Goal: Find specific page/section: Find specific page/section

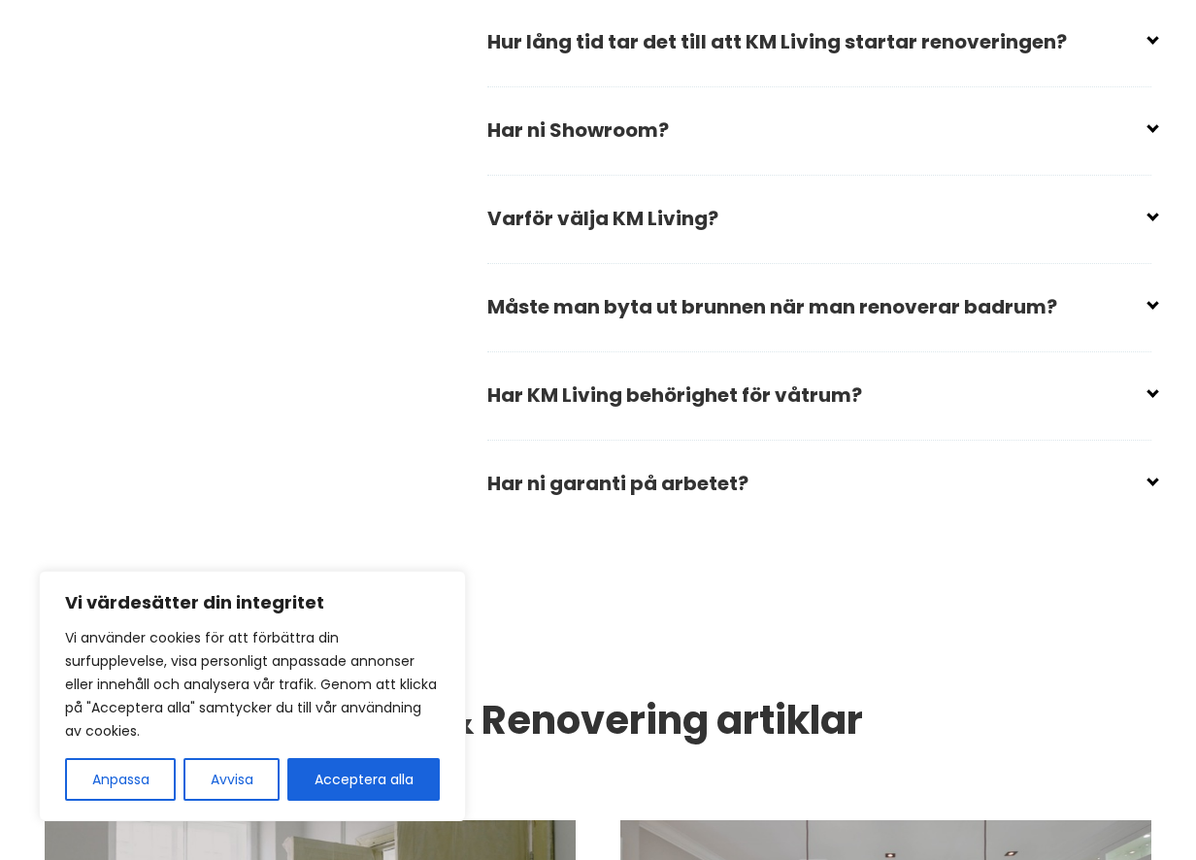
scroll to position [2911, 0]
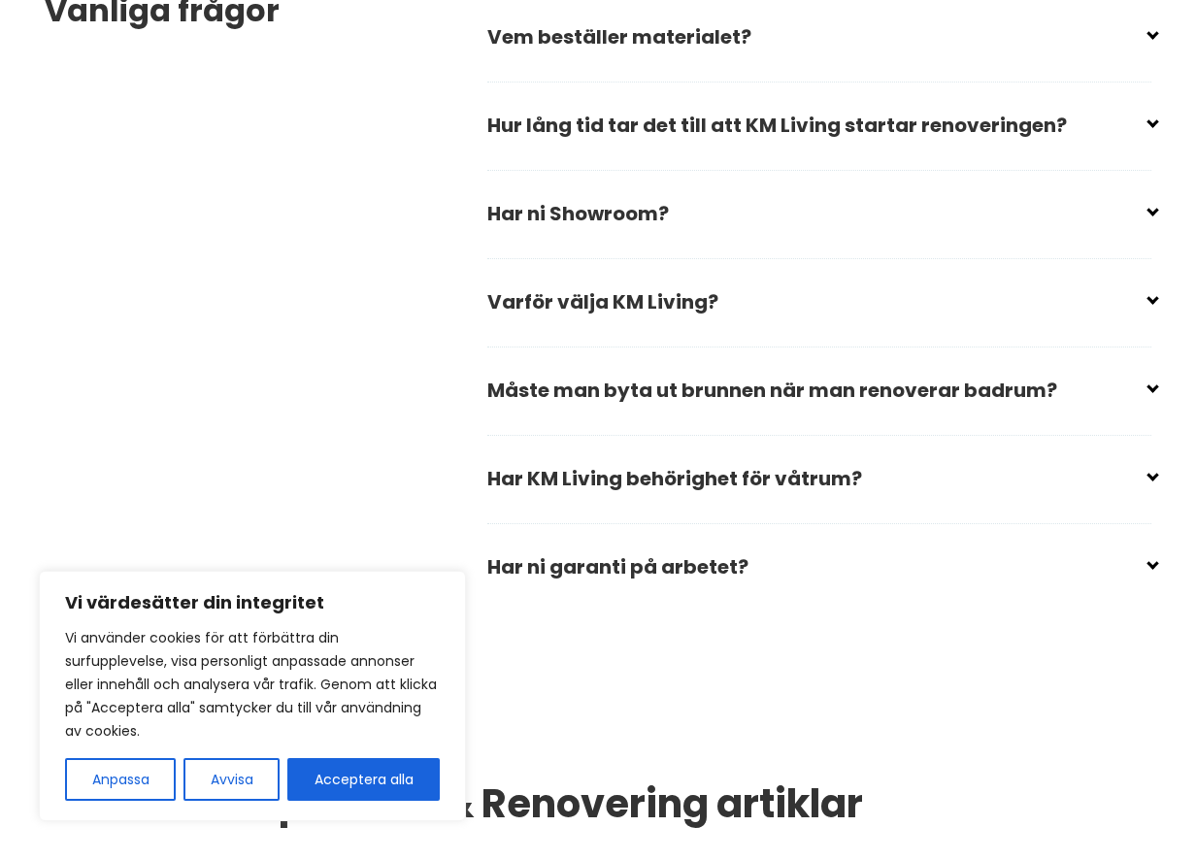
click at [1152, 390] on input "checkbox" at bounding box center [823, 382] width 664 height 29
checkbox input "false"
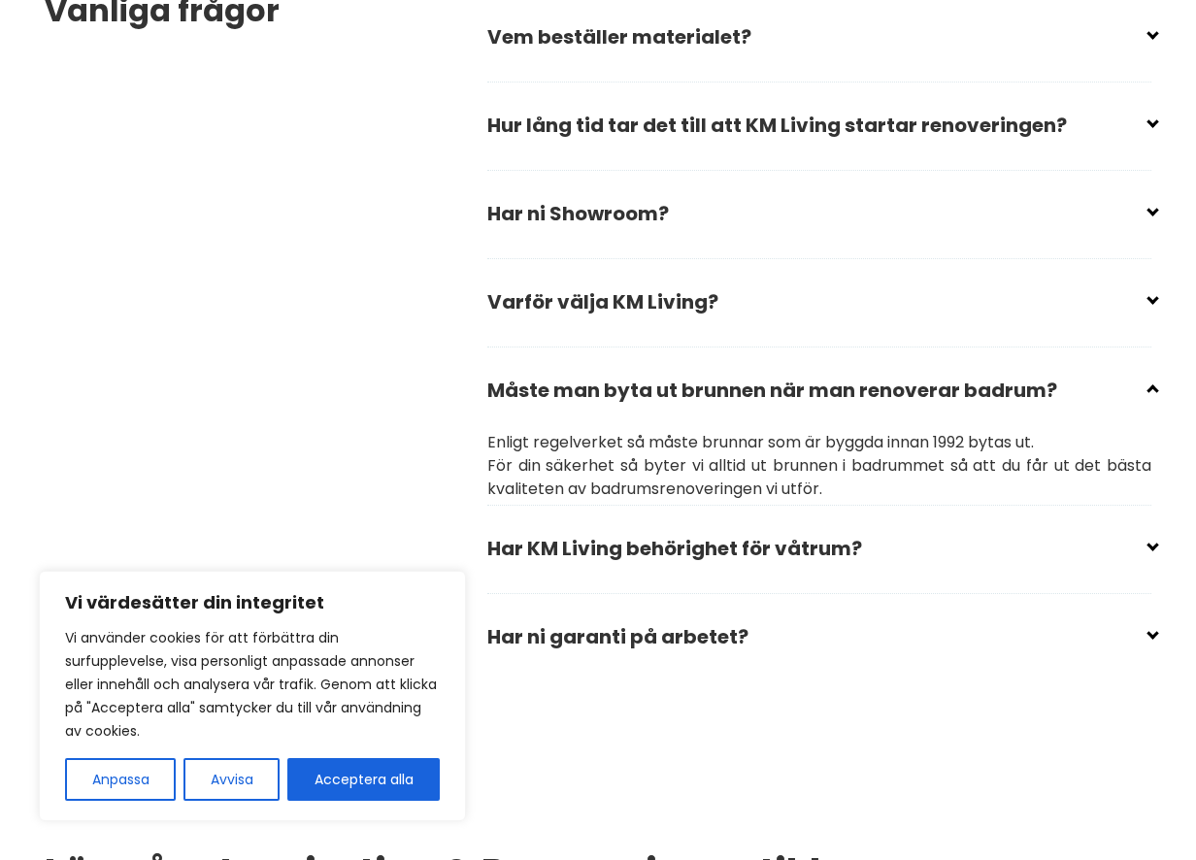
click at [692, 546] on input "checkbox" at bounding box center [823, 540] width 664 height 29
checkbox input "false"
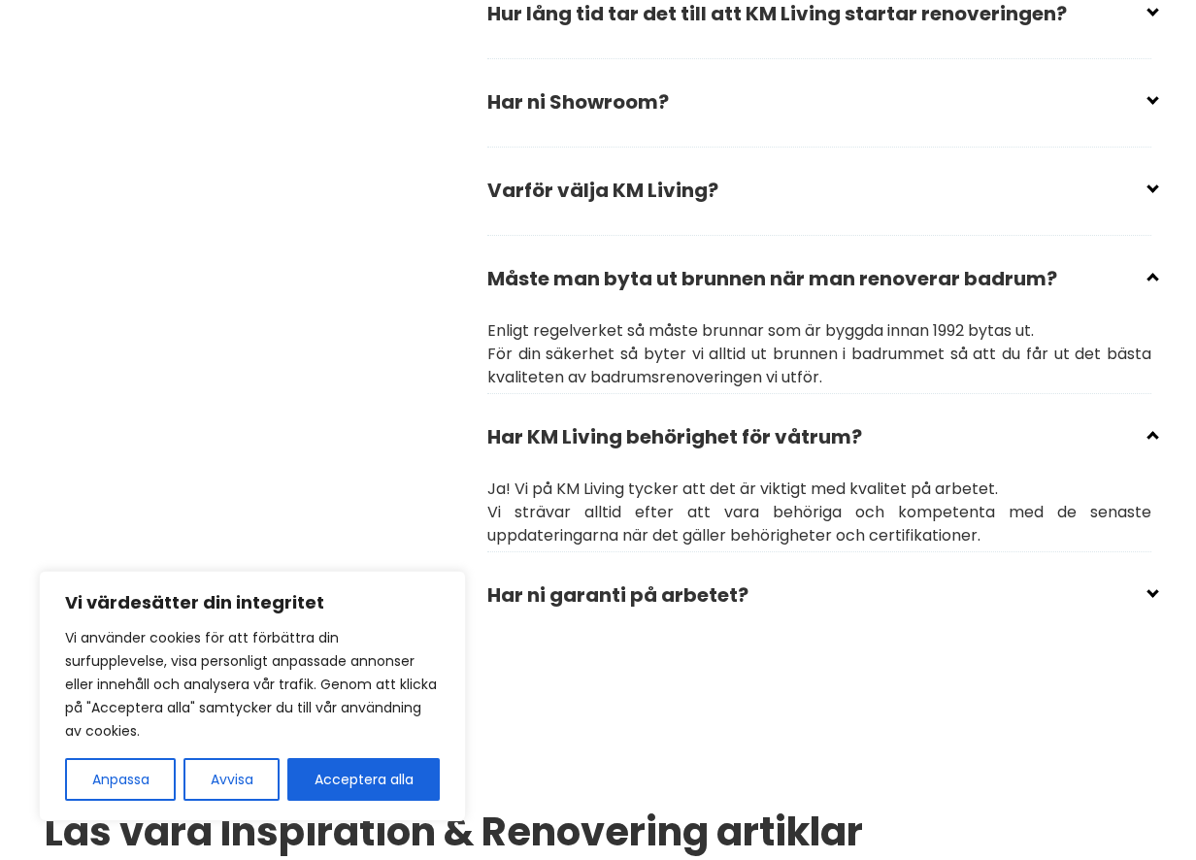
scroll to position [3132, 0]
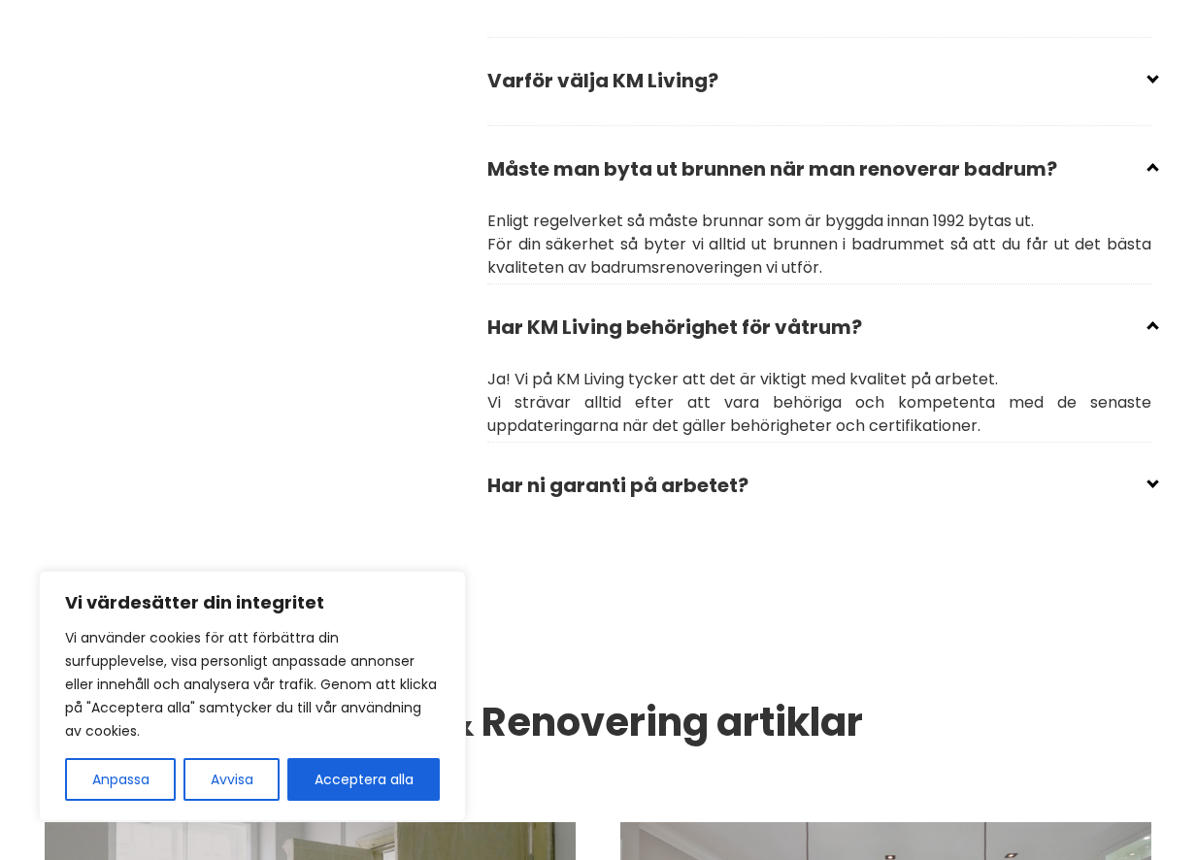
click at [644, 487] on input "checkbox" at bounding box center [823, 477] width 664 height 29
checkbox input "false"
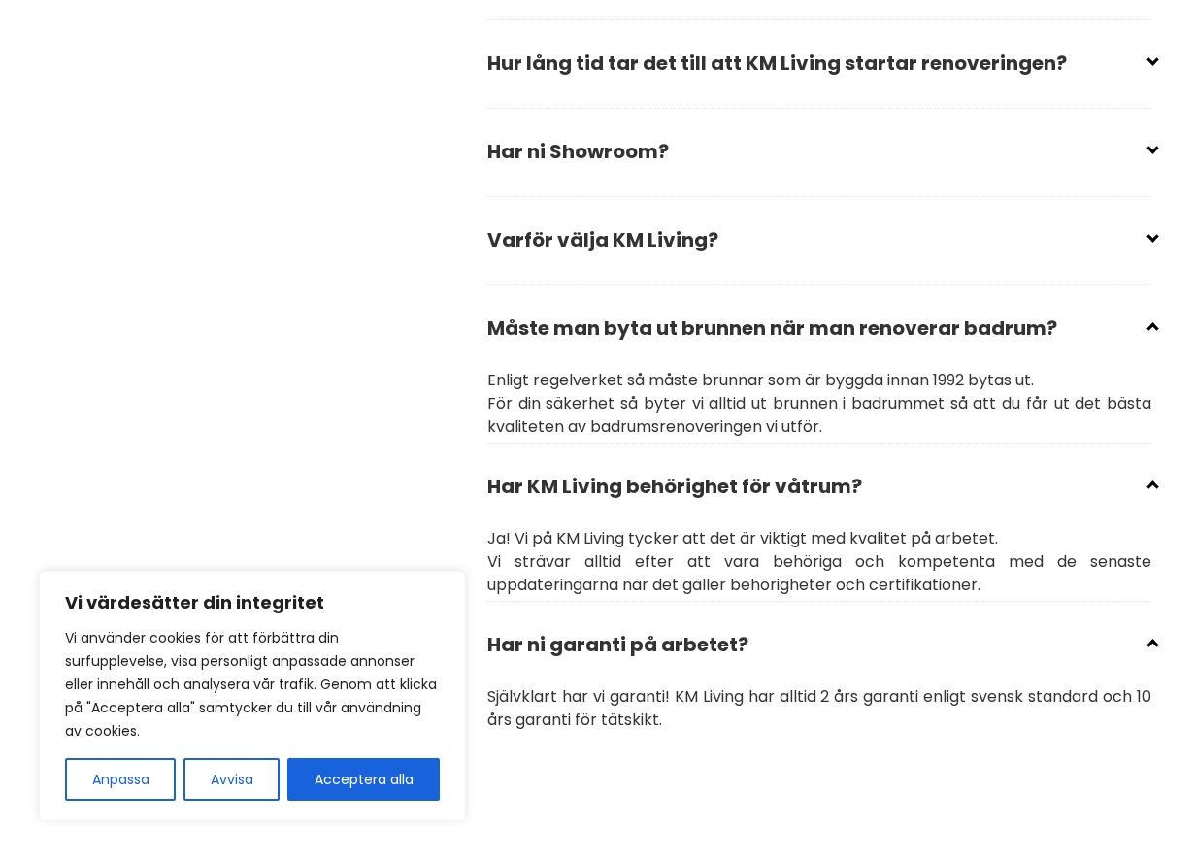
scroll to position [2886, 0]
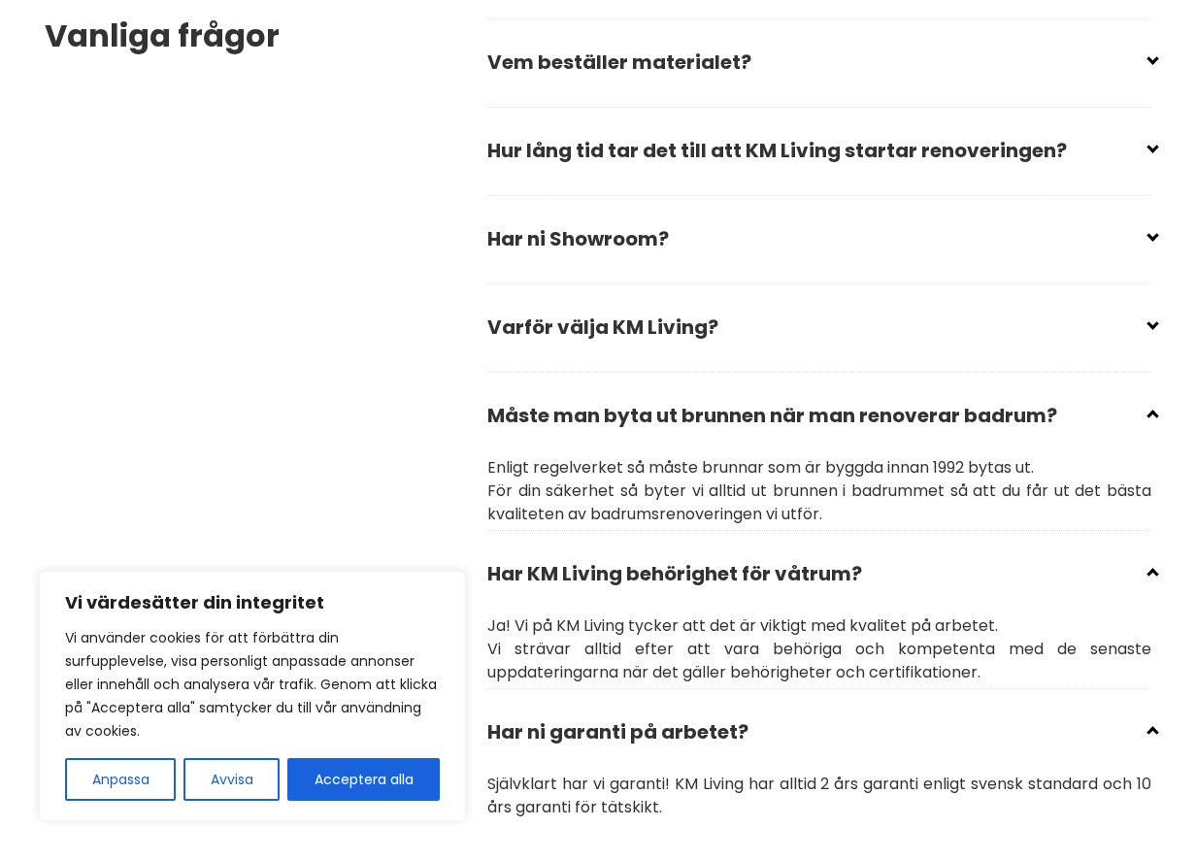
click at [675, 323] on input "checkbox" at bounding box center [823, 319] width 664 height 29
checkbox input "false"
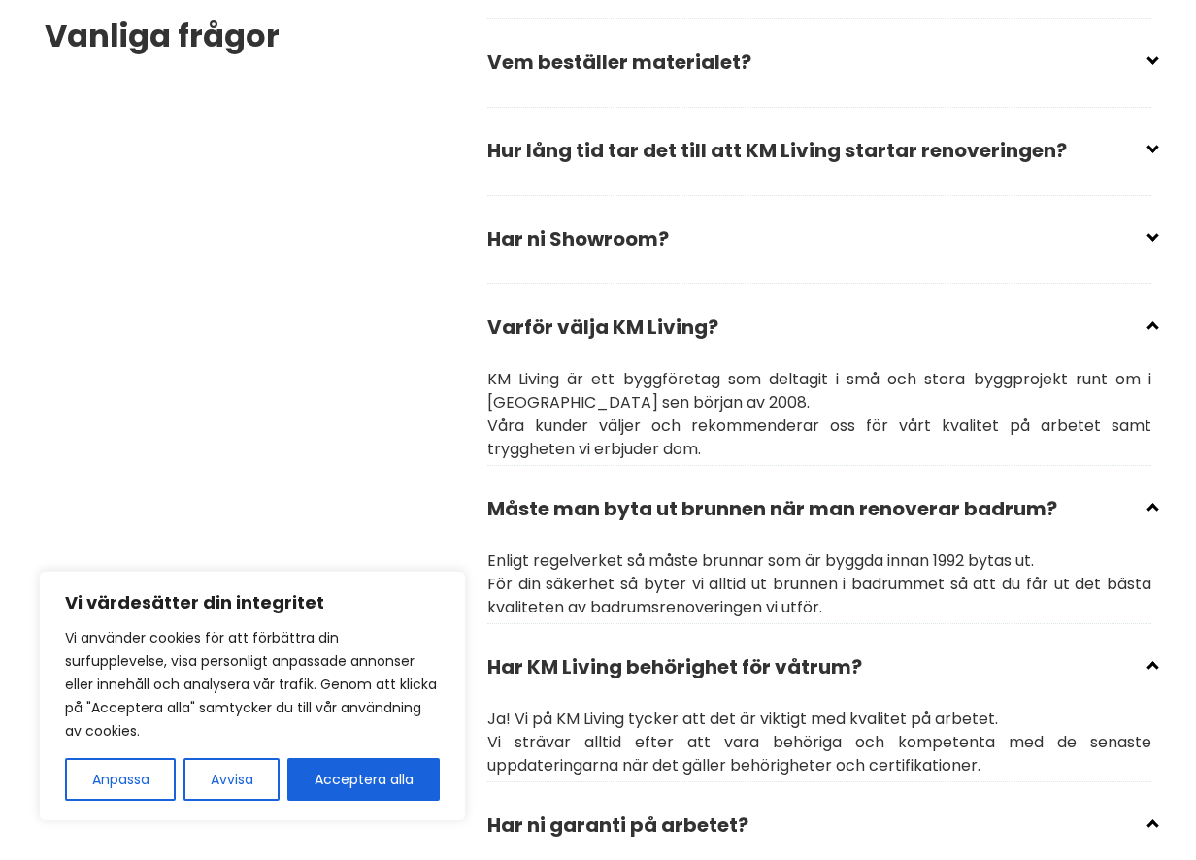
scroll to position [2862, 0]
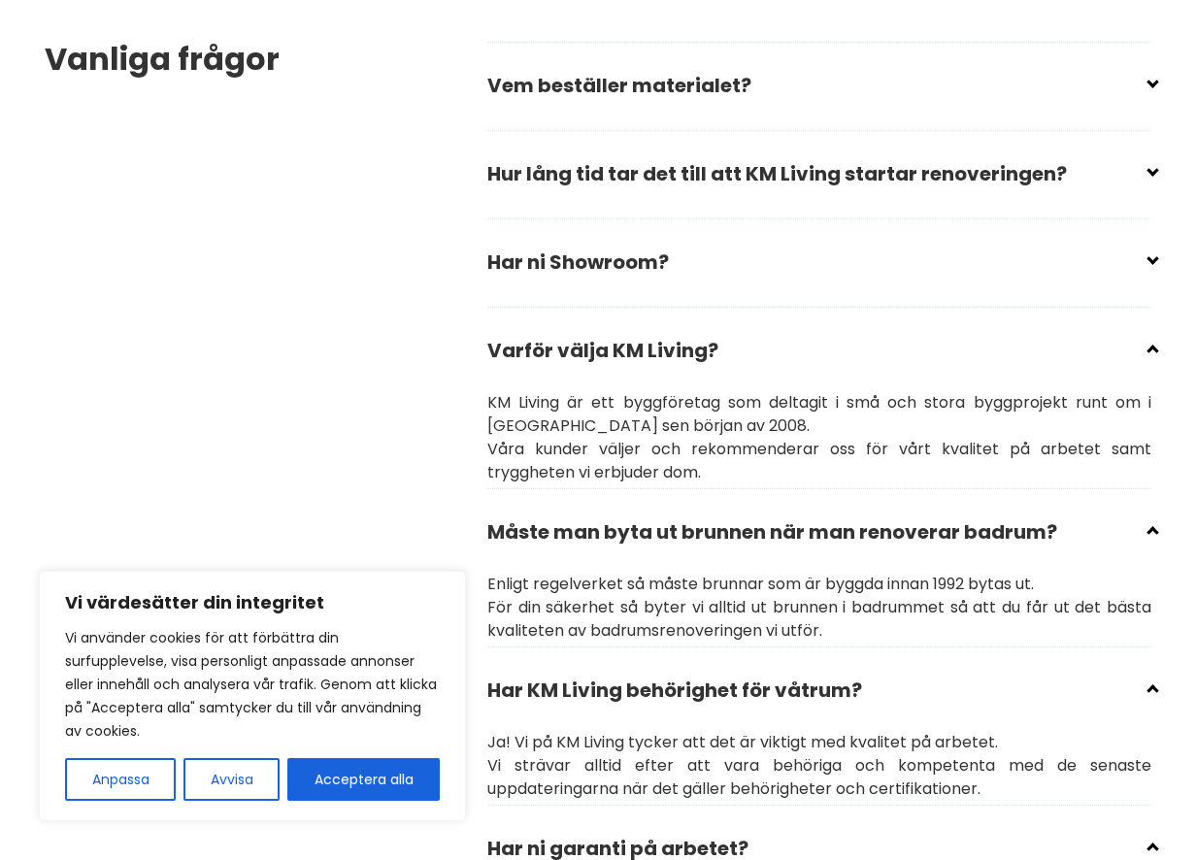
click at [647, 262] on input "checkbox" at bounding box center [823, 254] width 664 height 29
checkbox input "false"
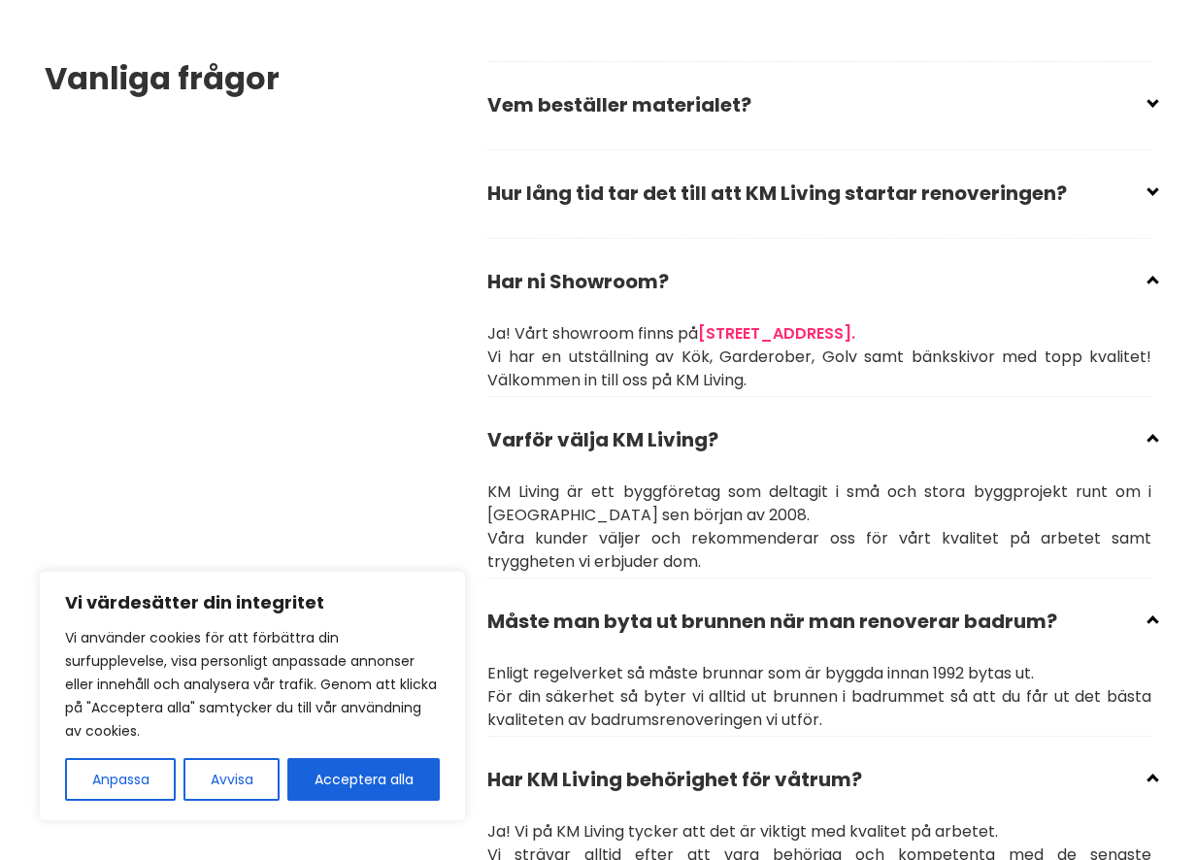
scroll to position [2830, 0]
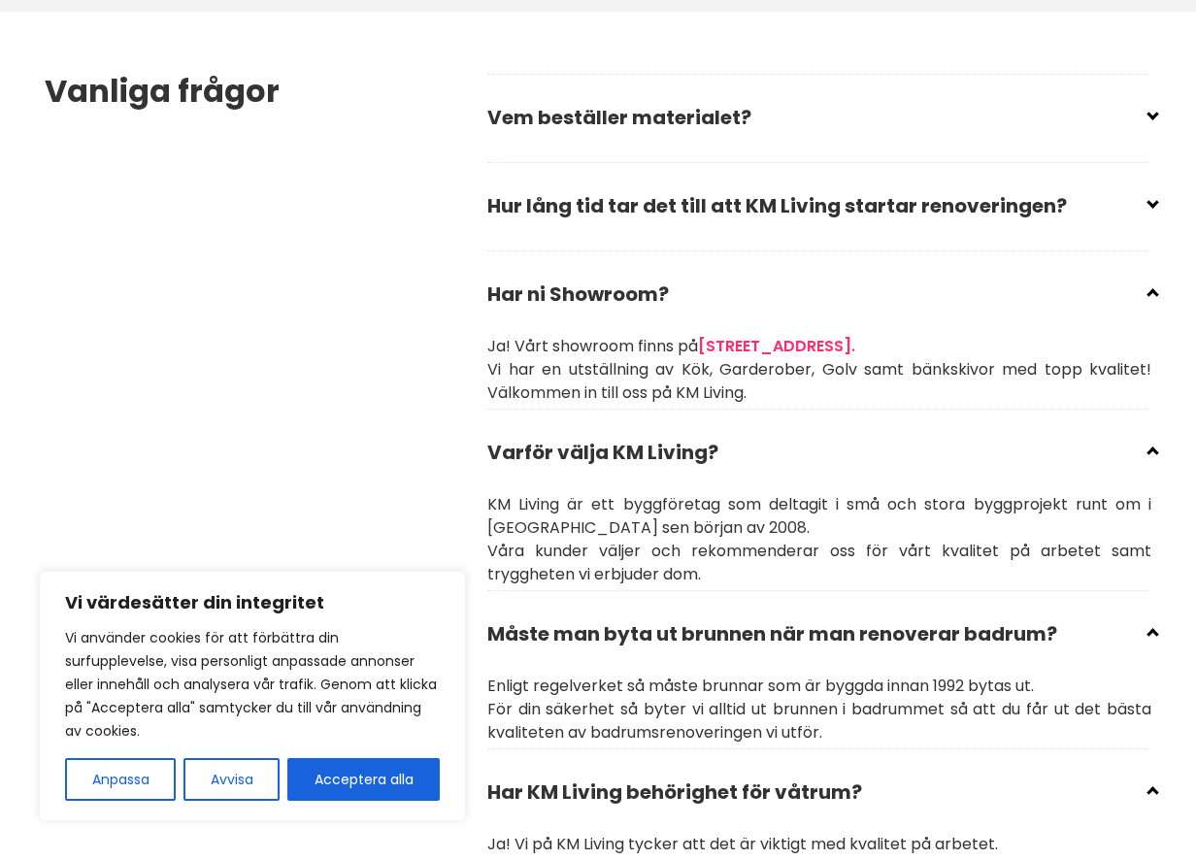
click at [877, 210] on input "checkbox" at bounding box center [823, 197] width 664 height 29
checkbox input "false"
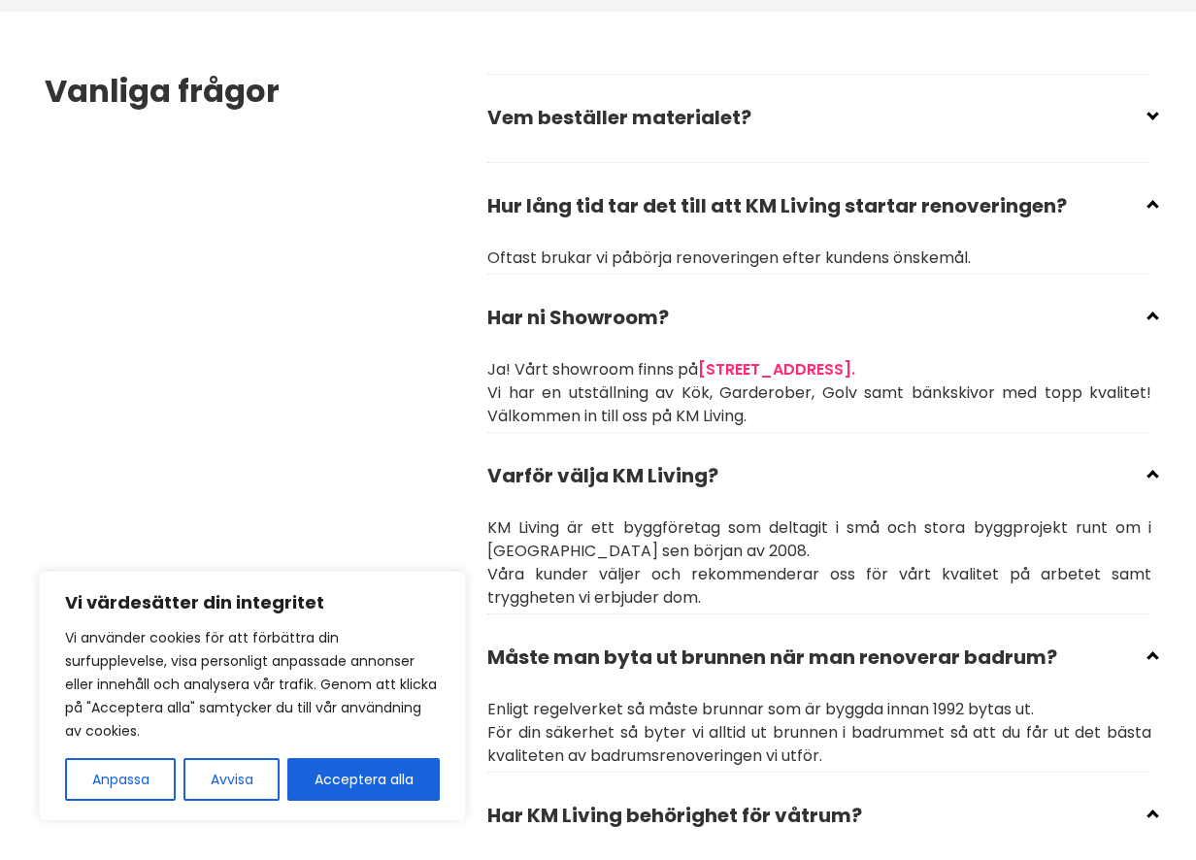
click at [695, 114] on input "checkbox" at bounding box center [823, 109] width 664 height 29
checkbox input "false"
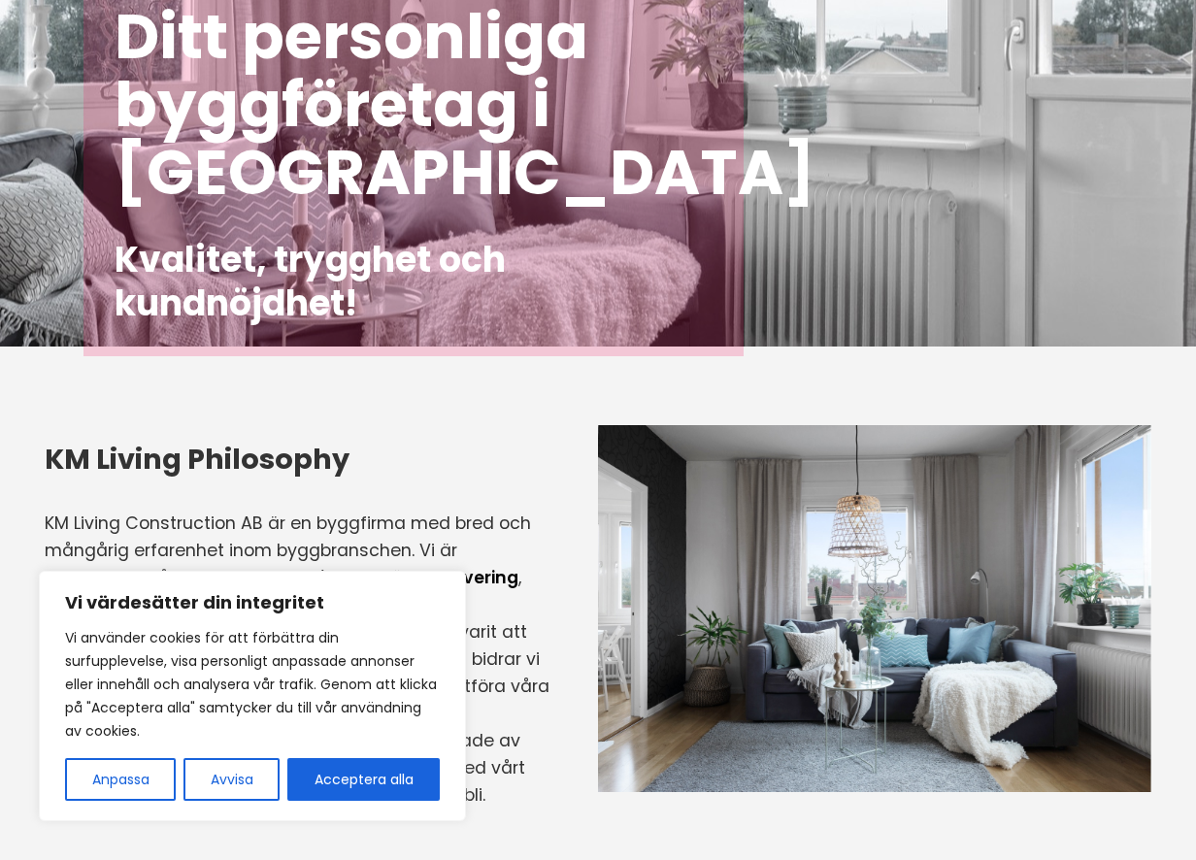
scroll to position [0, 0]
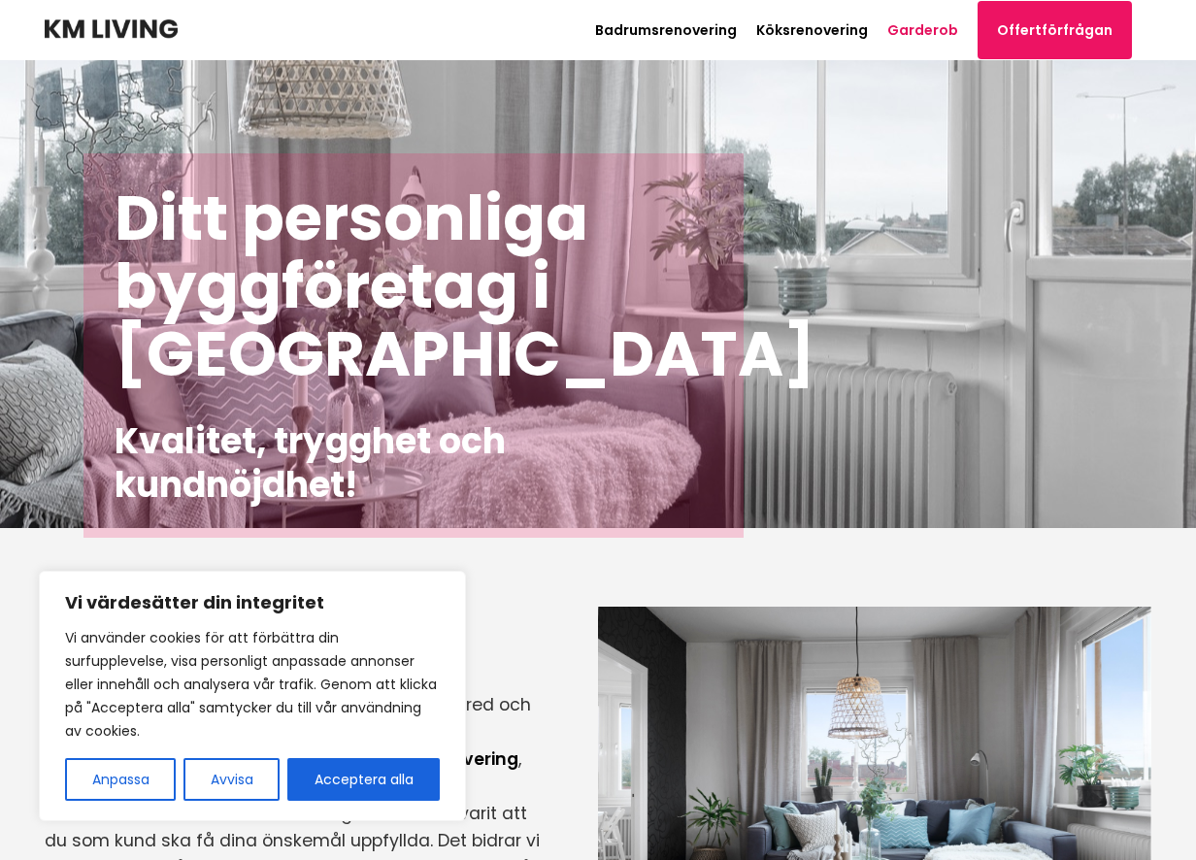
click at [933, 31] on link "Garderob" at bounding box center [922, 29] width 71 height 19
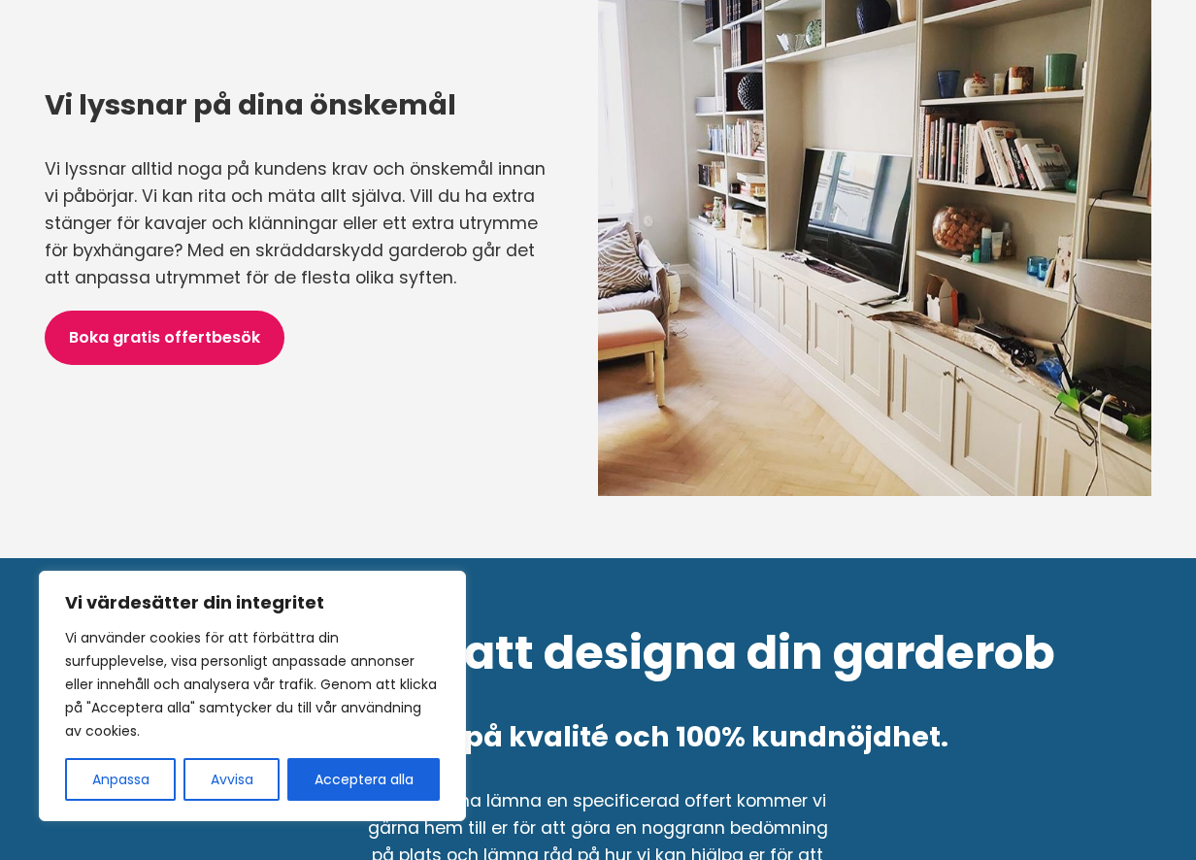
scroll to position [2613, 0]
